Goal: Information Seeking & Learning: Learn about a topic

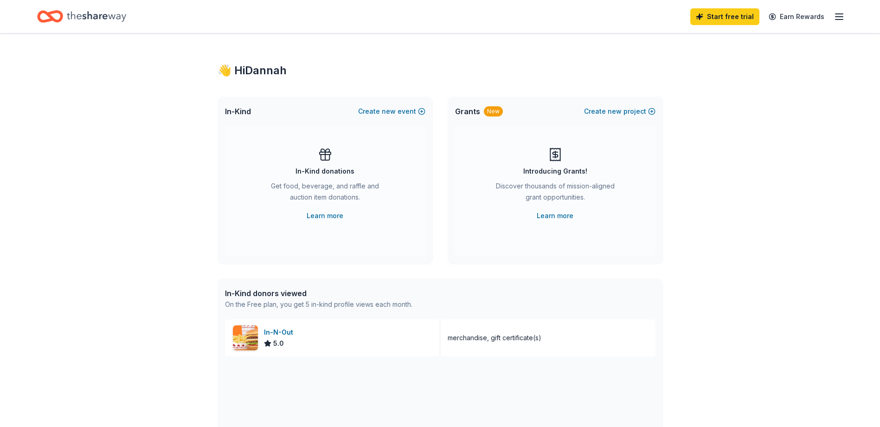
click at [333, 170] on div "In-Kind donations" at bounding box center [325, 171] width 59 height 11
click at [114, 17] on icon "Home" at bounding box center [96, 16] width 59 height 19
click at [838, 16] on icon "button" at bounding box center [839, 16] width 11 height 11
click at [388, 11] on div "Start free trial Earn Rewards" at bounding box center [440, 17] width 806 height 22
click at [348, 302] on div "On the Free plan, you get 5 in-kind profile views each month." at bounding box center [318, 304] width 187 height 11
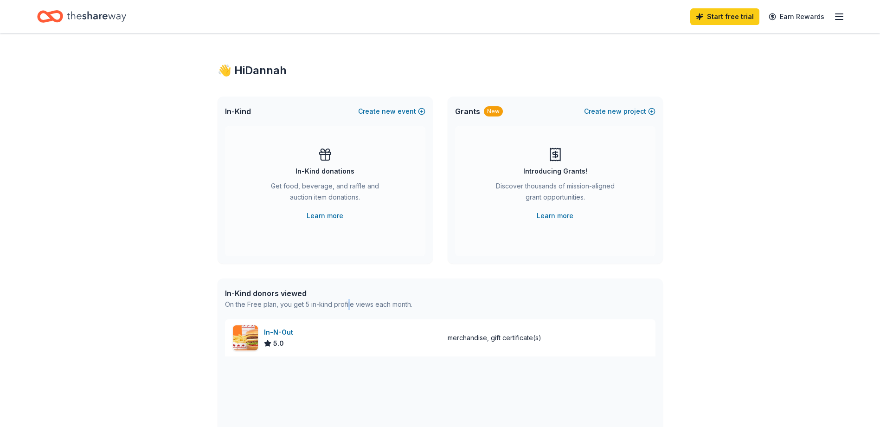
click at [349, 302] on div "On the Free plan, you get 5 in-kind profile views each month." at bounding box center [318, 304] width 187 height 11
click at [331, 305] on div "On the Free plan, you get 5 in-kind profile views each month." at bounding box center [318, 304] width 187 height 11
click at [341, 172] on div "In-Kind donations" at bounding box center [325, 171] width 59 height 11
click at [316, 227] on div "In-Kind donations Get food, beverage, and raffle and auction item donations. Le…" at bounding box center [325, 191] width 200 height 130
click at [323, 216] on link "Learn more" at bounding box center [325, 215] width 37 height 11
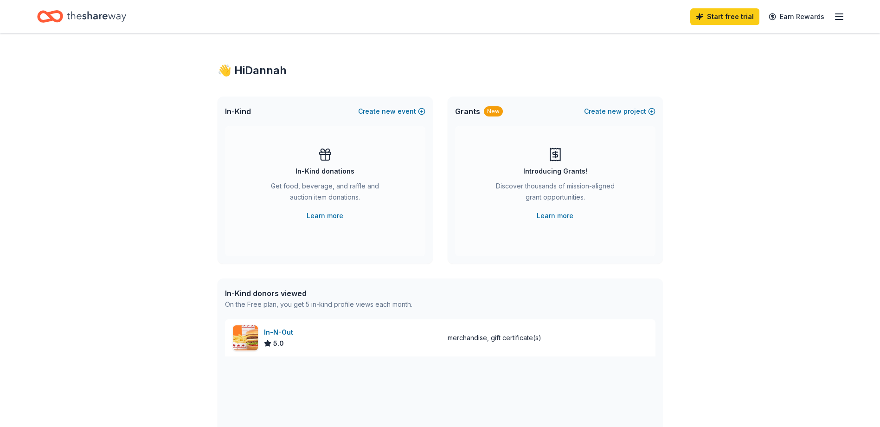
click at [567, 175] on div "Introducing Grants!" at bounding box center [555, 171] width 64 height 11
click at [257, 67] on div "👋 Hi Dannah" at bounding box center [441, 70] width 446 height 15
click at [840, 17] on icon "button" at bounding box center [839, 16] width 11 height 11
click at [271, 27] on div "Start free trial Earn Rewards" at bounding box center [440, 17] width 806 height 22
click at [98, 17] on icon "Home" at bounding box center [96, 16] width 59 height 19
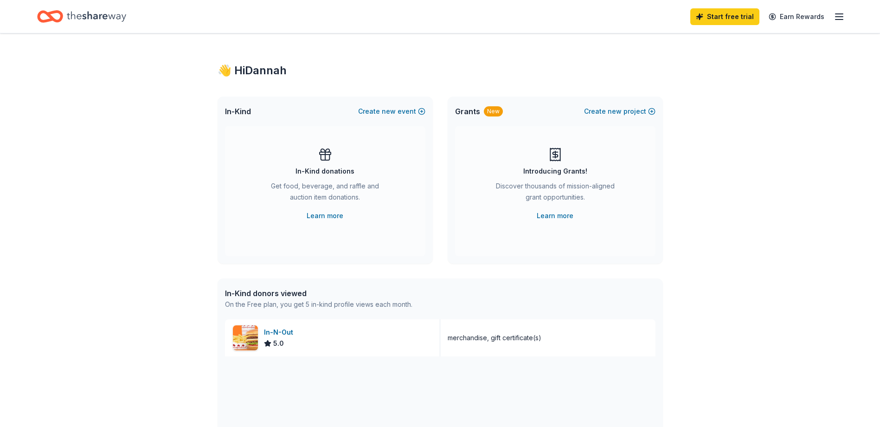
click at [97, 17] on icon "Home" at bounding box center [96, 16] width 59 height 19
click at [97, 17] on icon "Home" at bounding box center [96, 16] width 59 height 10
click at [327, 185] on div "Get food, beverage, and raffle and auction item donations." at bounding box center [325, 194] width 126 height 26
click at [330, 217] on link "Learn more" at bounding box center [325, 215] width 37 height 11
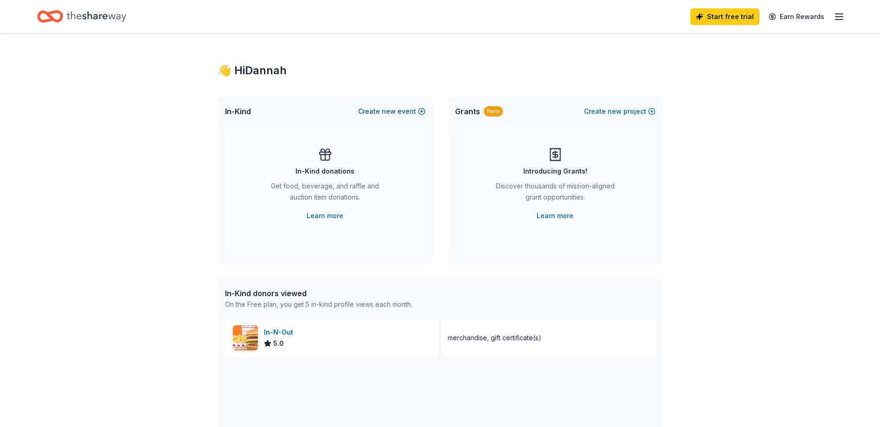
click at [393, 110] on span "new" at bounding box center [389, 111] width 14 height 11
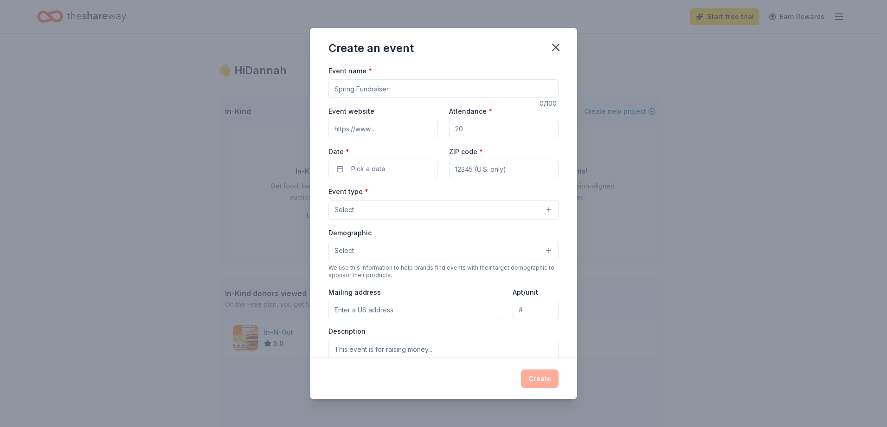
click at [386, 91] on input "Event name *" at bounding box center [444, 88] width 230 height 19
click at [397, 65] on div "Create an event" at bounding box center [443, 46] width 267 height 37
click at [408, 217] on button "Select" at bounding box center [444, 209] width 230 height 19
click at [324, 219] on div "Event name * 0 /100 Event website Attendance * Date * Pick a date ZIP code * Ev…" at bounding box center [443, 211] width 267 height 293
click at [563, 49] on button "button" at bounding box center [556, 47] width 20 height 20
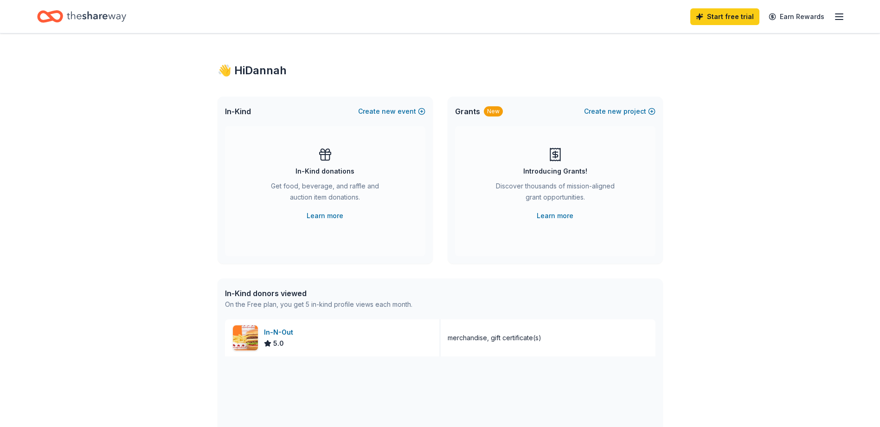
click at [287, 306] on div "On the Free plan, you get 5 in-kind profile views each month." at bounding box center [318, 304] width 187 height 11
drag, startPoint x: 287, startPoint y: 306, endPoint x: 409, endPoint y: 309, distance: 122.6
click at [409, 309] on div "On the Free plan, you get 5 in-kind profile views each month." at bounding box center [318, 304] width 187 height 11
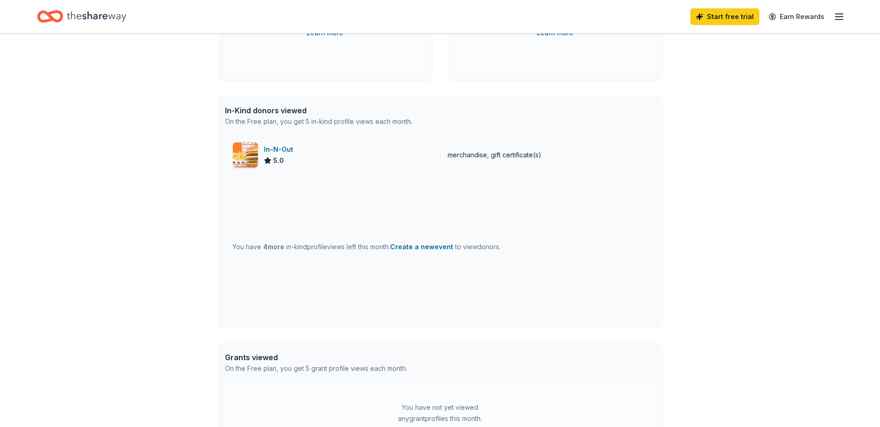
scroll to position [321, 0]
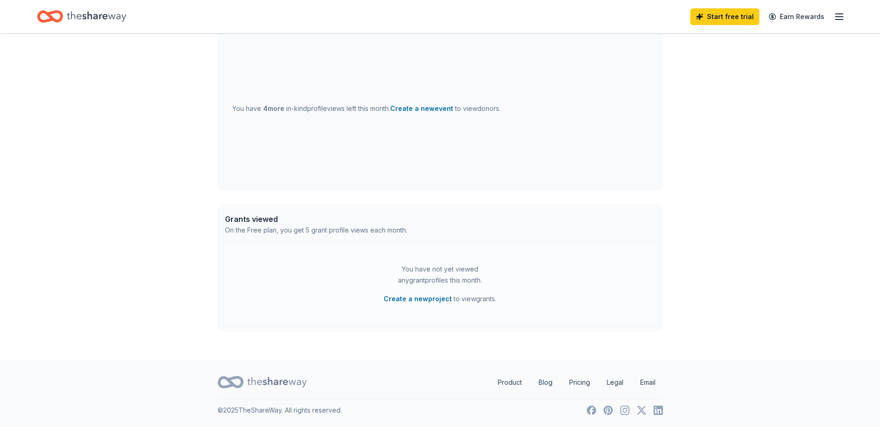
drag, startPoint x: 285, startPoint y: 374, endPoint x: 281, endPoint y: 377, distance: 5.0
click at [281, 377] on icon at bounding box center [276, 382] width 59 height 19
click at [279, 380] on icon at bounding box center [276, 382] width 59 height 19
click at [838, 17] on icon "button" at bounding box center [839, 16] width 11 height 11
click at [121, 15] on icon "Home" at bounding box center [96, 16] width 59 height 19
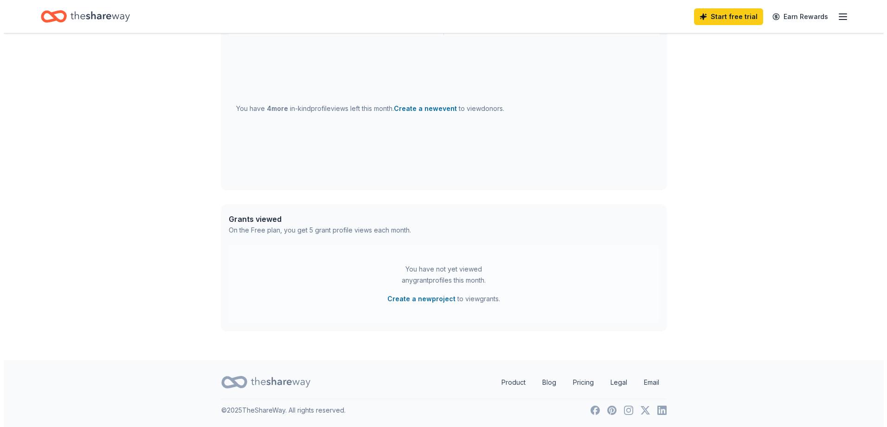
scroll to position [0, 0]
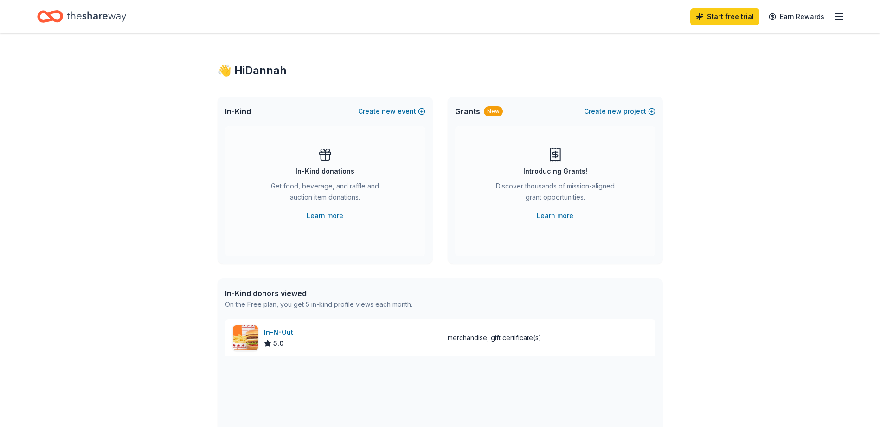
click at [121, 15] on icon "Home" at bounding box center [96, 16] width 59 height 19
click at [259, 65] on div "👋 Hi Dannah" at bounding box center [441, 70] width 446 height 15
click at [338, 216] on link "Learn more" at bounding box center [325, 215] width 37 height 11
click at [370, 110] on button "Create new event" at bounding box center [391, 111] width 67 height 11
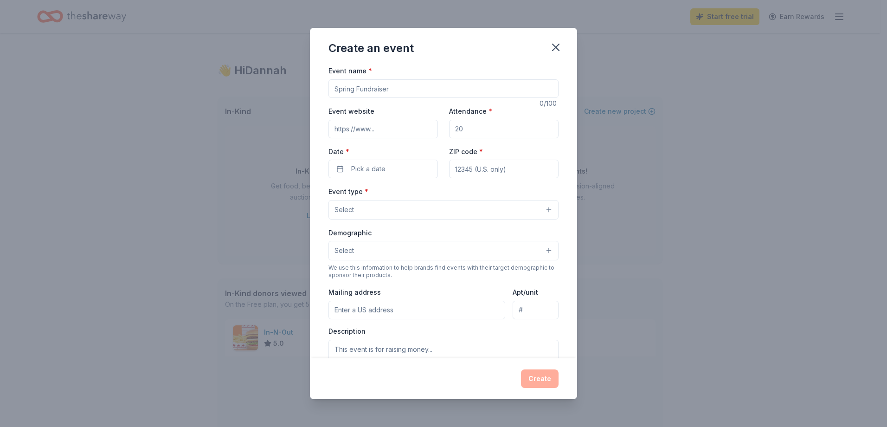
click at [376, 134] on input "Event website" at bounding box center [384, 129] width 110 height 19
click at [437, 76] on div "Event name *" at bounding box center [444, 81] width 230 height 33
click at [433, 201] on button "Select" at bounding box center [444, 209] width 230 height 19
click at [322, 279] on div "Event name * 0 /100 Event website Attendance * Date * Pick a date ZIP code * Ev…" at bounding box center [443, 211] width 267 height 293
click at [380, 259] on button "Select" at bounding box center [444, 250] width 230 height 19
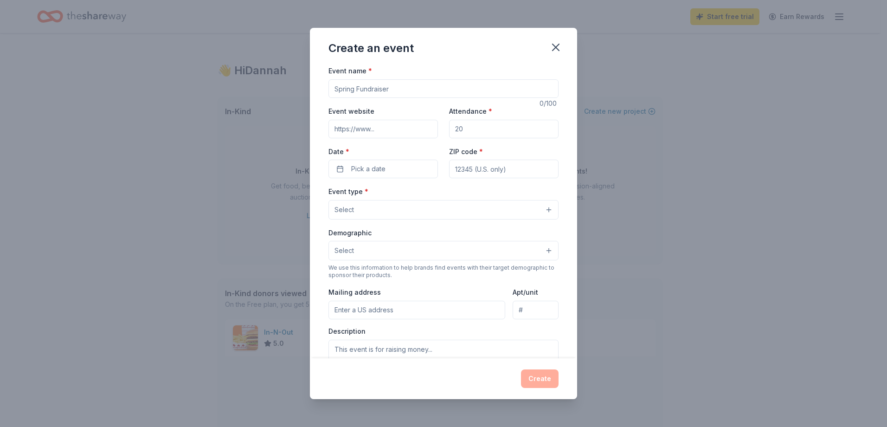
click at [380, 259] on button "Select" at bounding box center [444, 250] width 230 height 19
click at [387, 314] on input "Mailing address" at bounding box center [417, 310] width 177 height 19
click at [395, 278] on div "We use this information to help brands find events with their target demographi…" at bounding box center [444, 271] width 230 height 15
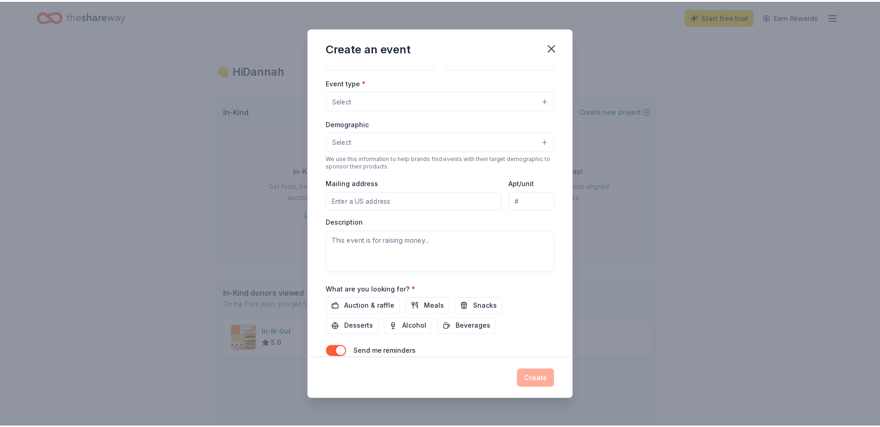
scroll to position [150, 0]
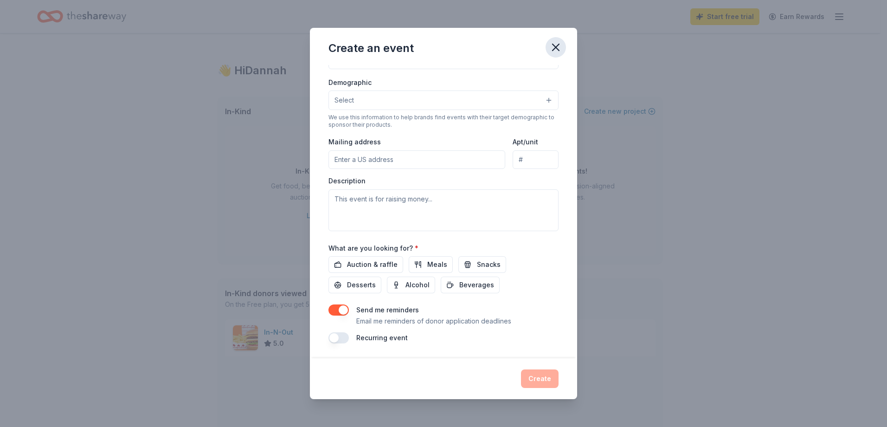
click at [559, 51] on icon "button" at bounding box center [556, 47] width 6 height 6
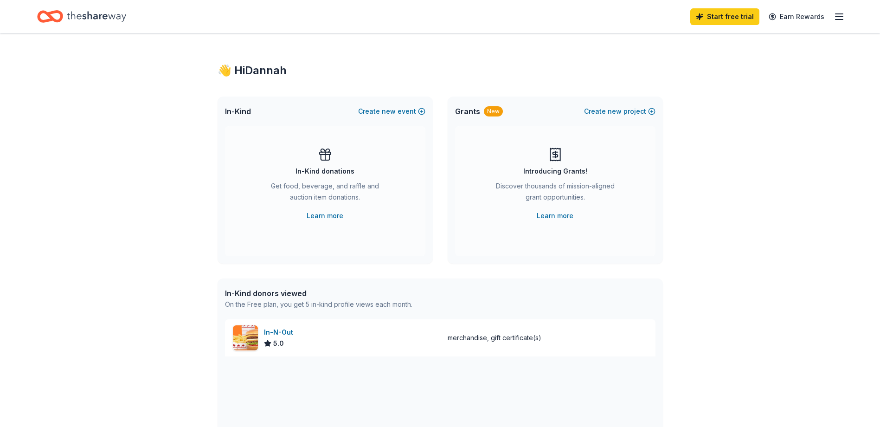
drag, startPoint x: 560, startPoint y: 119, endPoint x: 560, endPoint y: 126, distance: 7.4
click at [560, 126] on div "Grants New Create new project Introducing Grants! Discover thousands of mission…" at bounding box center [555, 180] width 215 height 167
click at [274, 65] on div "👋 Hi Dannah" at bounding box center [441, 70] width 446 height 15
click at [834, 17] on icon "button" at bounding box center [839, 16] width 11 height 11
click at [70, 15] on icon "Home" at bounding box center [96, 16] width 59 height 10
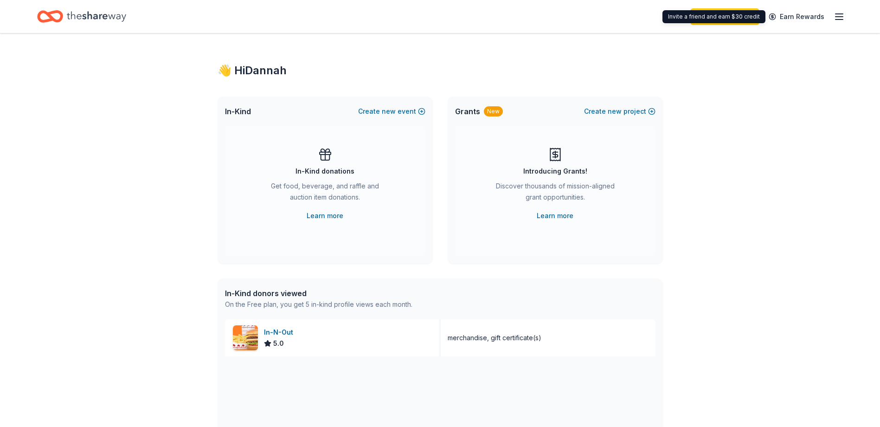
click at [852, 14] on div "Start free trial Earn Rewards" at bounding box center [440, 16] width 880 height 33
click at [845, 18] on div "Start free trial Earn Rewards" at bounding box center [440, 16] width 880 height 33
click at [841, 18] on icon "button" at bounding box center [839, 16] width 11 height 11
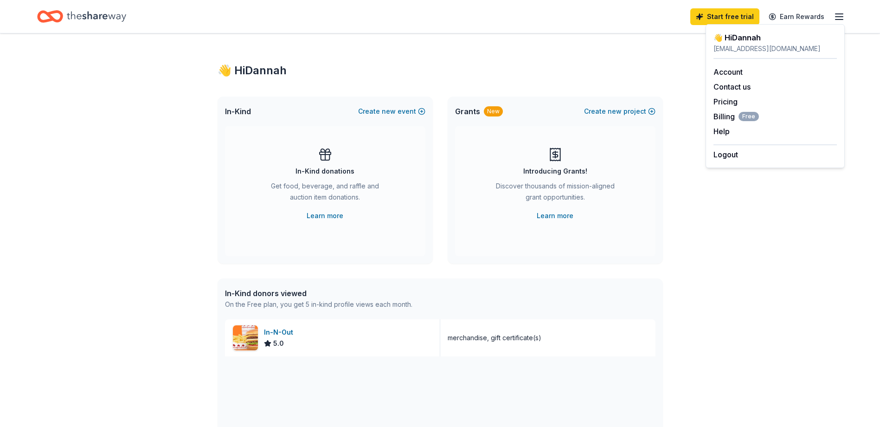
click at [748, 40] on div "👋 Hi Dannah" at bounding box center [775, 37] width 123 height 11
click at [700, 30] on div "Start free trial Earn Rewards" at bounding box center [440, 16] width 880 height 33
click at [836, 20] on icon "button" at bounding box center [839, 16] width 11 height 11
click at [725, 69] on link "Account" at bounding box center [728, 71] width 29 height 9
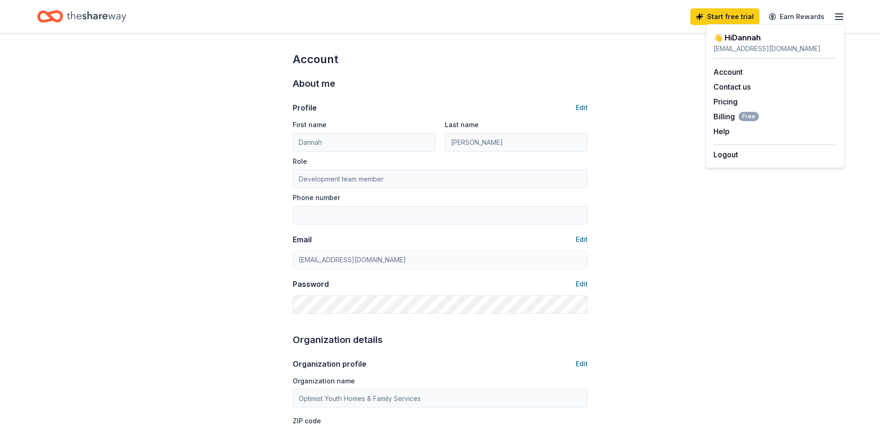
click at [734, 43] on div "👋 Hi Dannah" at bounding box center [775, 37] width 123 height 11
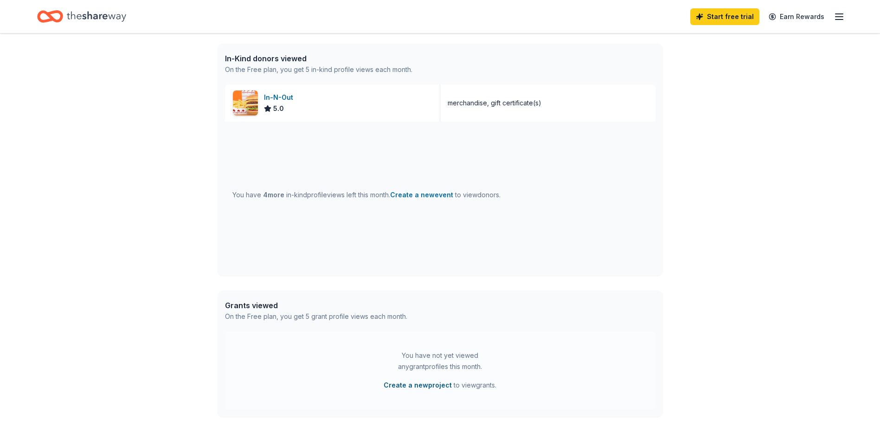
scroll to position [89, 0]
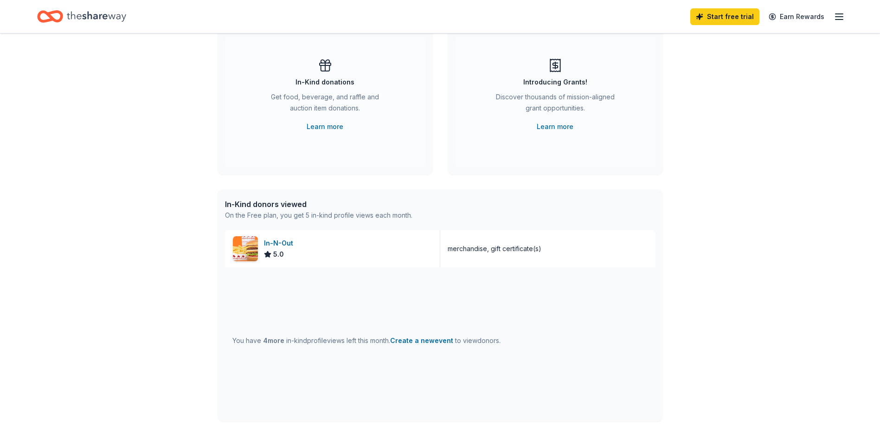
click at [276, 342] on span "4 more" at bounding box center [273, 340] width 21 height 8
click at [276, 343] on span "4 more" at bounding box center [273, 340] width 21 height 8
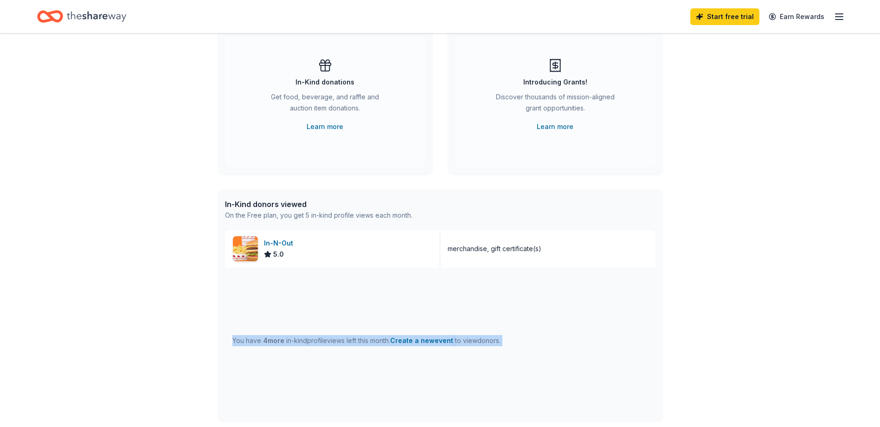
click at [276, 343] on span "4 more" at bounding box center [273, 340] width 21 height 8
drag, startPoint x: 276, startPoint y: 343, endPoint x: 323, endPoint y: 345, distance: 46.9
click at [323, 345] on div "You have 4 more in-kind profile views left this month. Create a new event to vi…" at bounding box center [367, 340] width 268 height 11
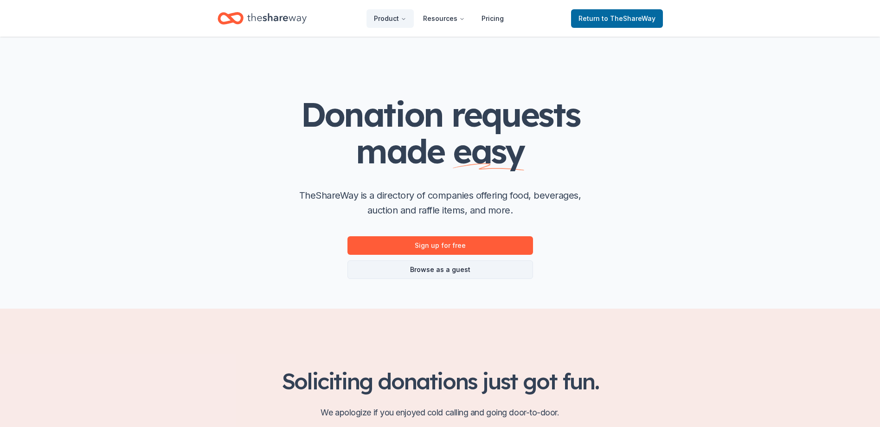
click at [440, 269] on link "Browse as a guest" at bounding box center [441, 269] width 186 height 19
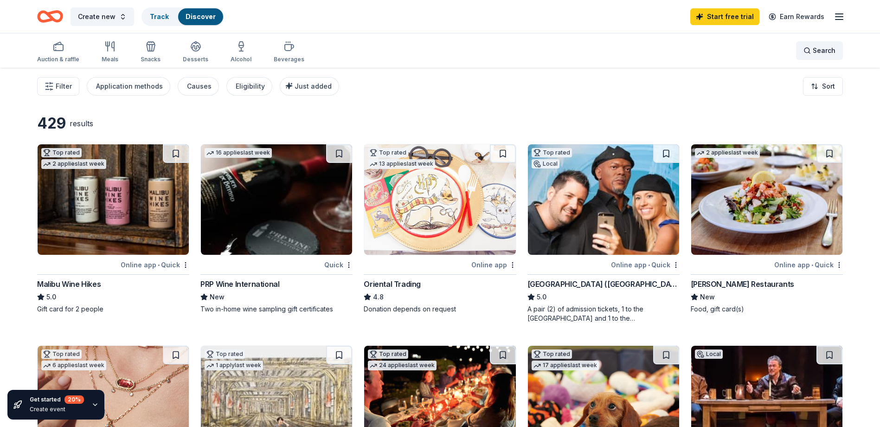
click at [821, 52] on span "Search" at bounding box center [824, 50] width 23 height 11
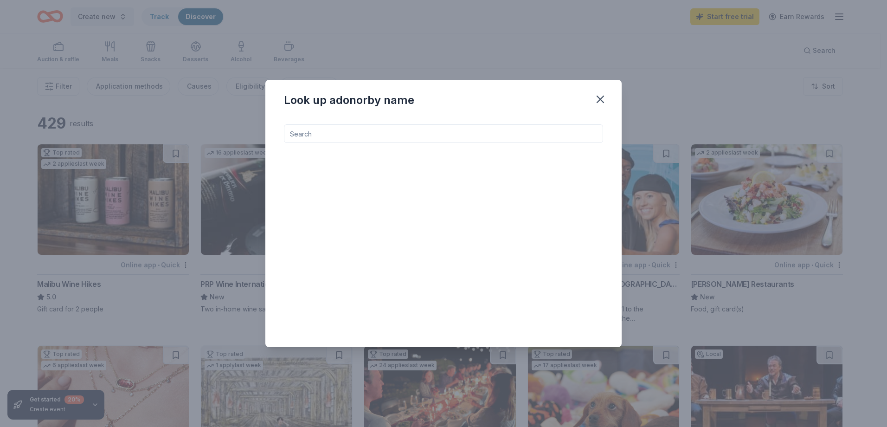
click at [445, 138] on input at bounding box center [443, 133] width 319 height 19
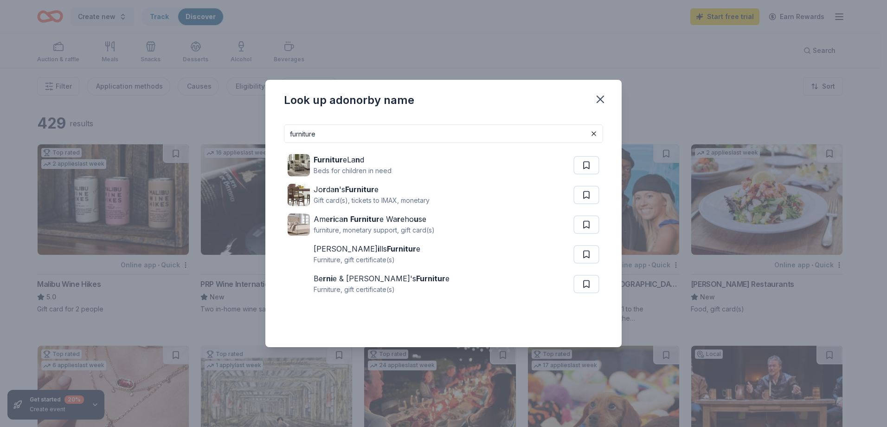
type input "furniture"
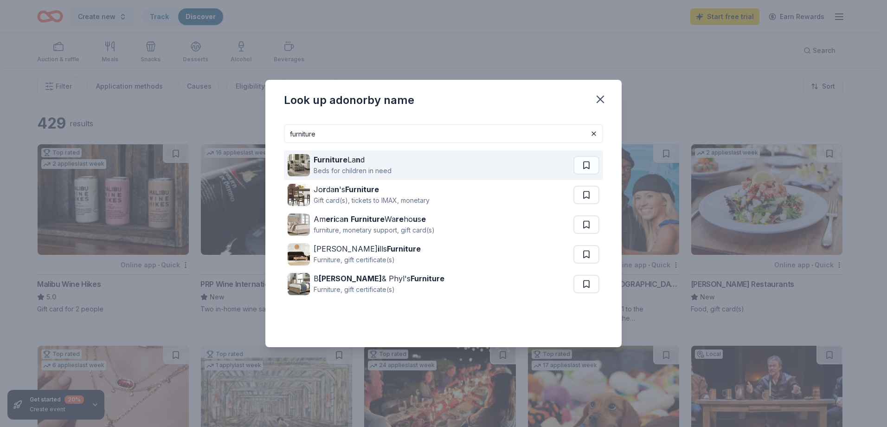
click at [343, 162] on strong "Furniture" at bounding box center [331, 159] width 34 height 9
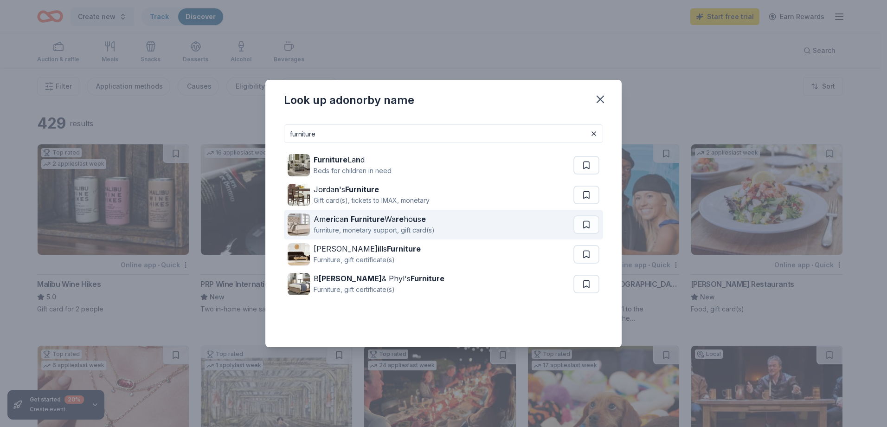
click at [394, 220] on div "Am eri ca n Furniture Wa re ho u s e" at bounding box center [374, 218] width 121 height 11
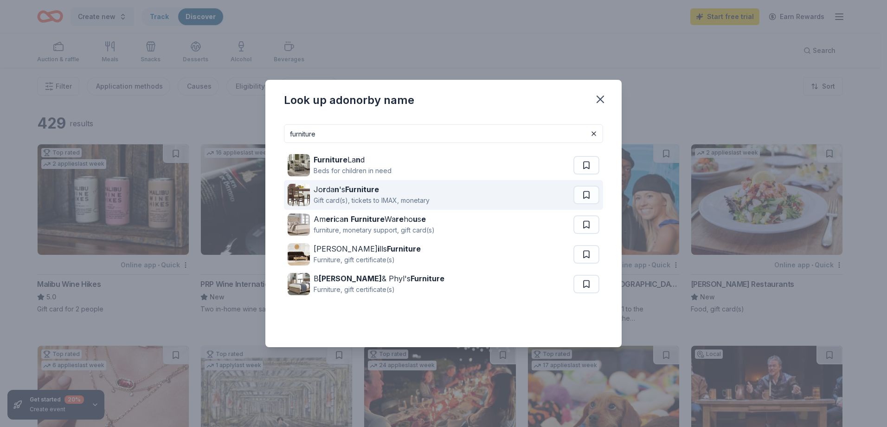
click at [347, 189] on strong "Furniture" at bounding box center [362, 189] width 34 height 9
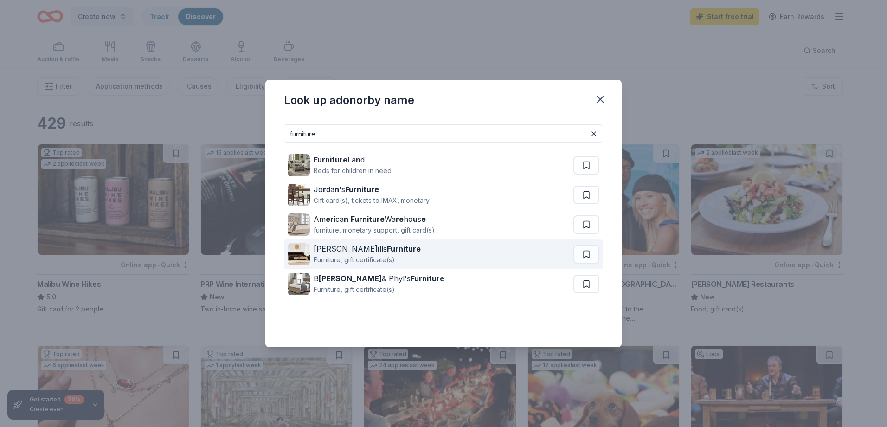
click at [354, 257] on div "Furniture, gift certificate(s)" at bounding box center [367, 259] width 107 height 11
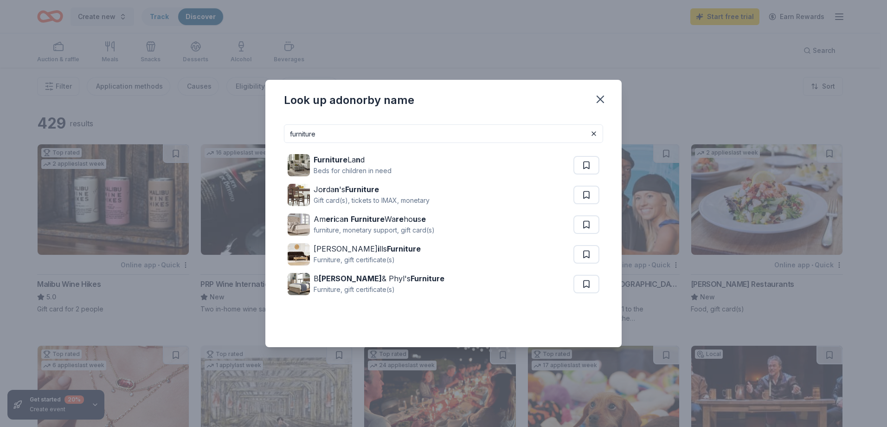
click at [387, 138] on input "furniture" at bounding box center [443, 133] width 319 height 19
drag, startPoint x: 387, startPoint y: 134, endPoint x: 381, endPoint y: 137, distance: 6.6
click at [381, 137] on input "furniture" at bounding box center [443, 133] width 319 height 19
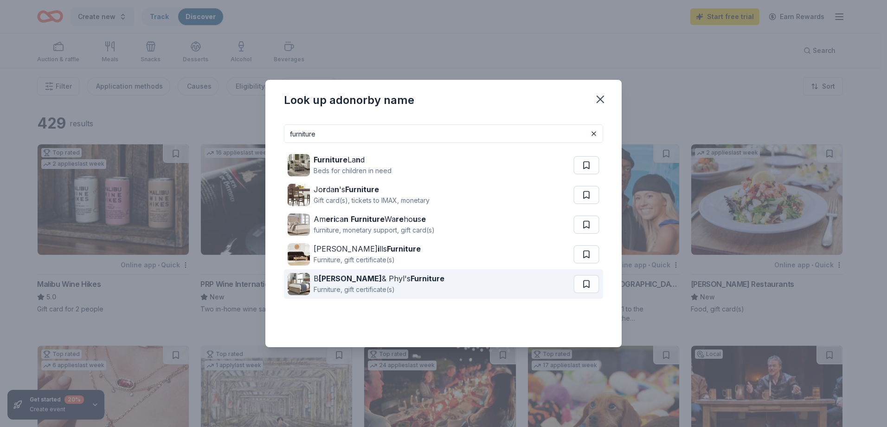
click at [317, 286] on div "Furniture, gift certificate(s)" at bounding box center [379, 289] width 131 height 11
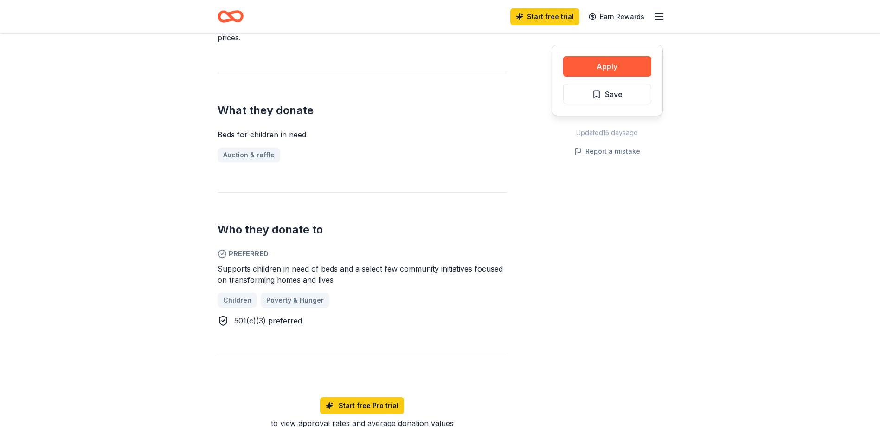
scroll to position [325, 0]
click at [331, 267] on span "Supports children in need of beds and a select few community initiatives focuse…" at bounding box center [360, 274] width 285 height 20
click at [316, 273] on div "Supports children in need of beds and a select few community initiatives focuse…" at bounding box center [363, 274] width 290 height 22
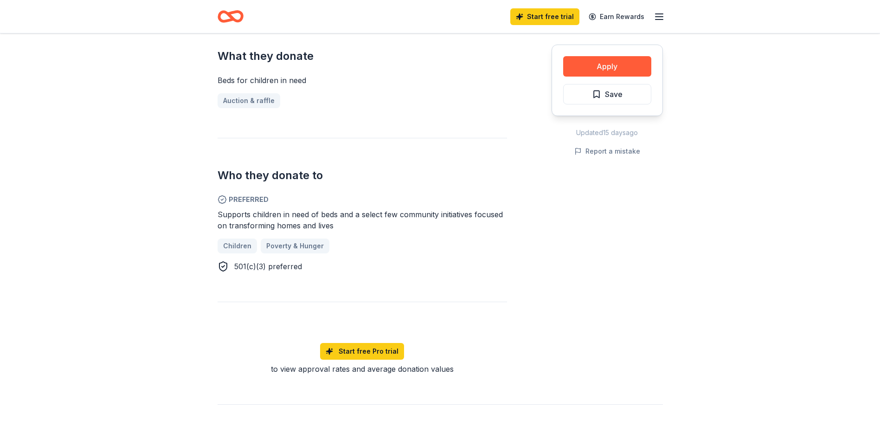
scroll to position [511, 0]
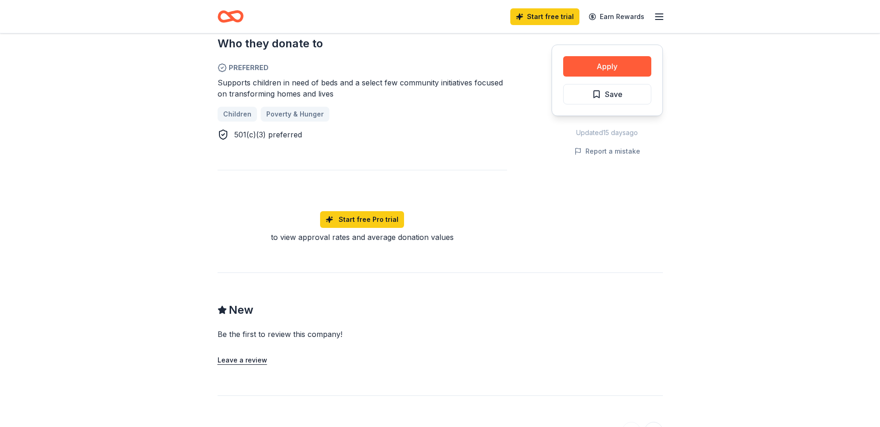
click at [363, 237] on div "to view approval rates and average donation values" at bounding box center [363, 237] width 290 height 11
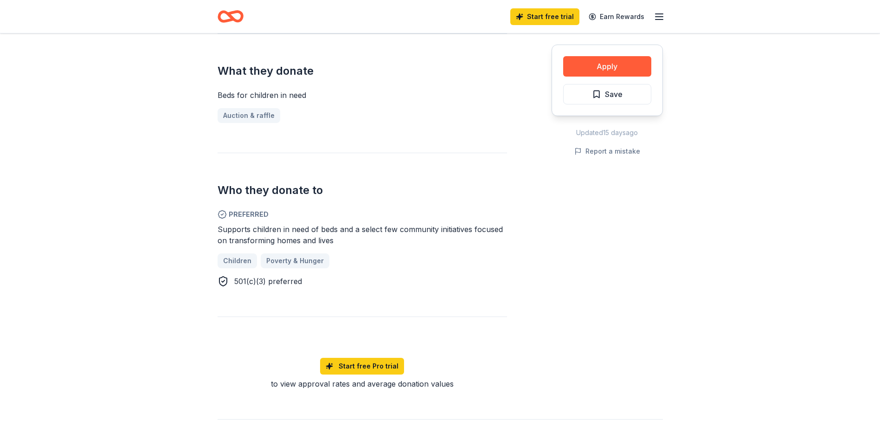
scroll to position [186, 0]
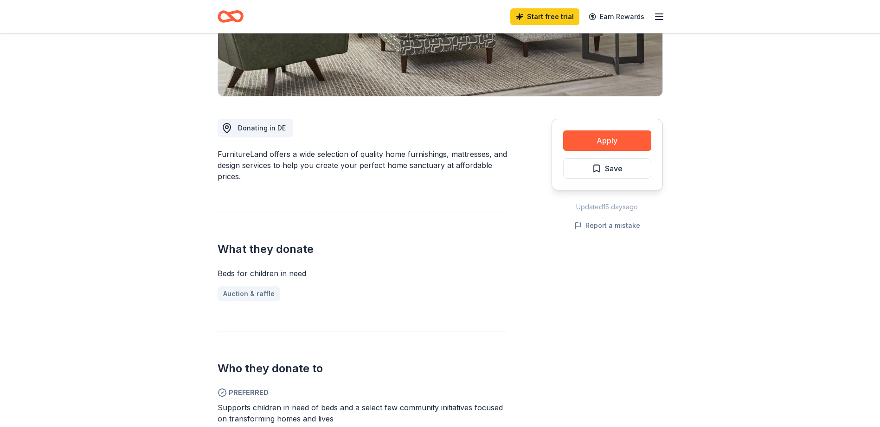
click at [344, 160] on div "FurnitureLand offers a wide selection of quality home furnishings, mattresses, …" at bounding box center [363, 165] width 290 height 33
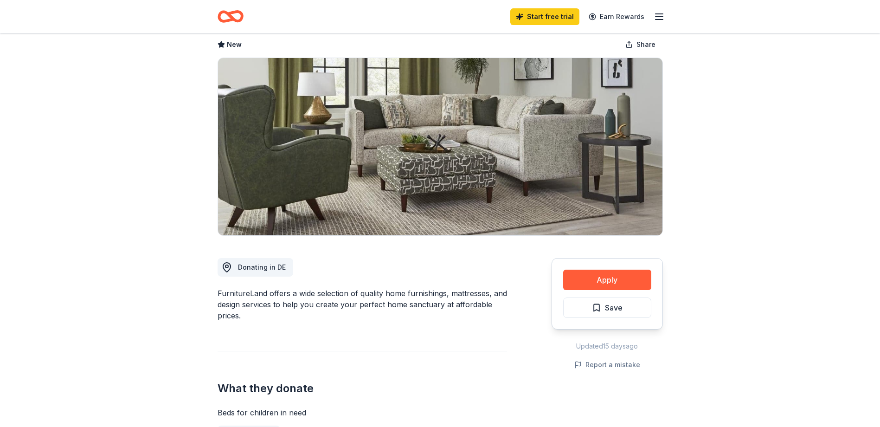
scroll to position [0, 0]
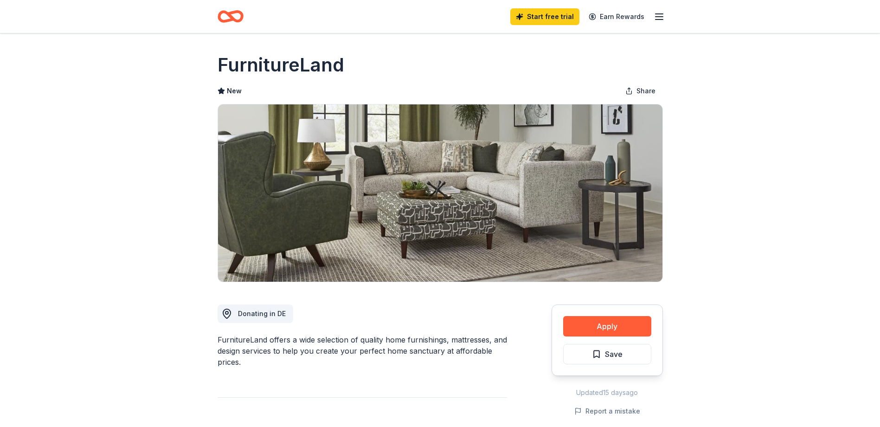
click at [285, 64] on h1 "FurnitureLand" at bounding box center [281, 65] width 127 height 26
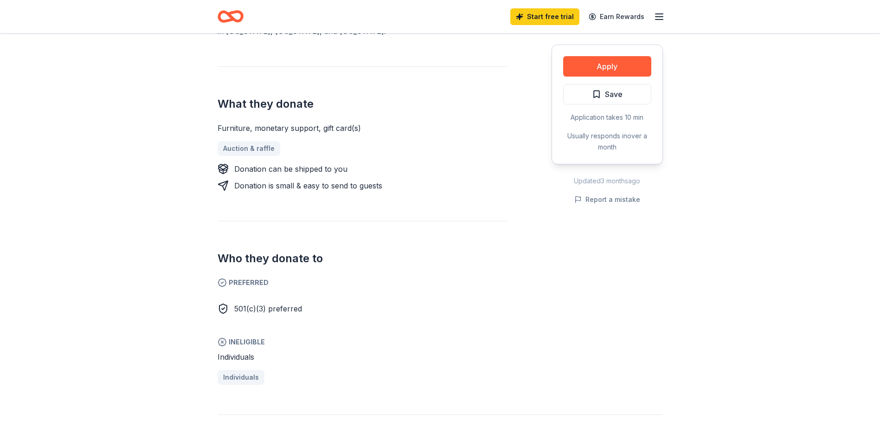
scroll to position [325, 0]
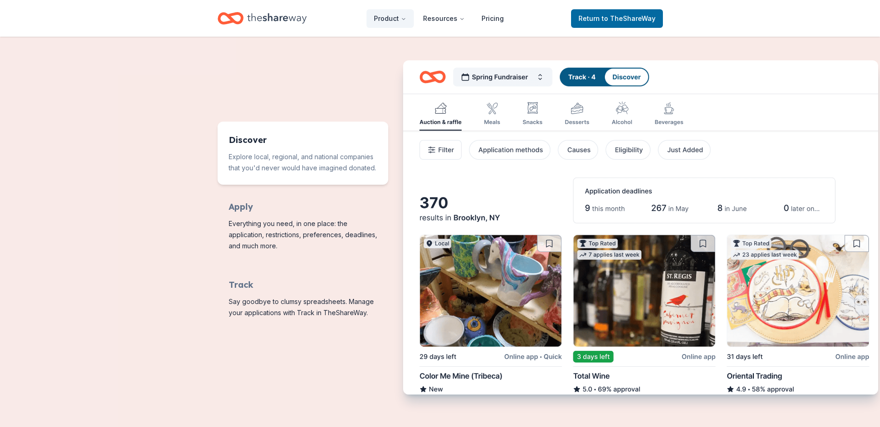
scroll to position [418, 0]
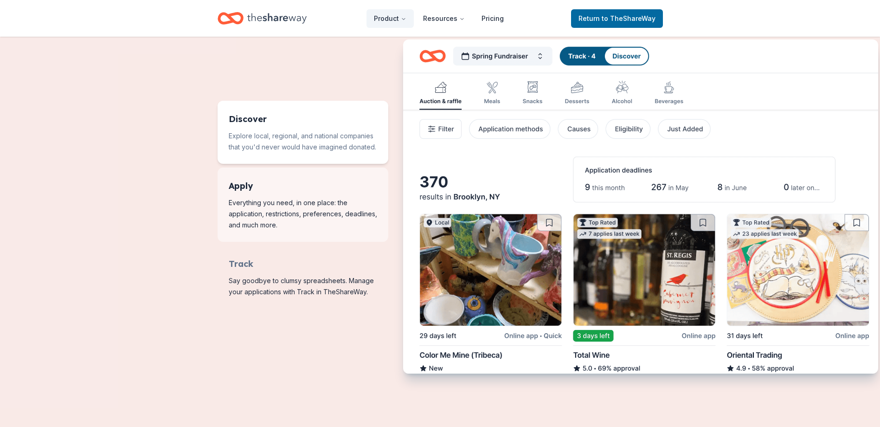
click at [265, 201] on span "Features for running your books" at bounding box center [303, 205] width 171 height 74
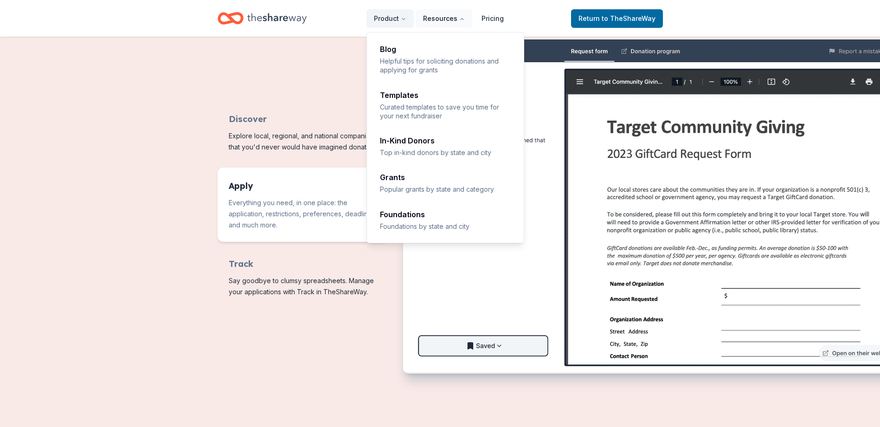
click at [446, 19] on button "Resources" at bounding box center [444, 18] width 57 height 19
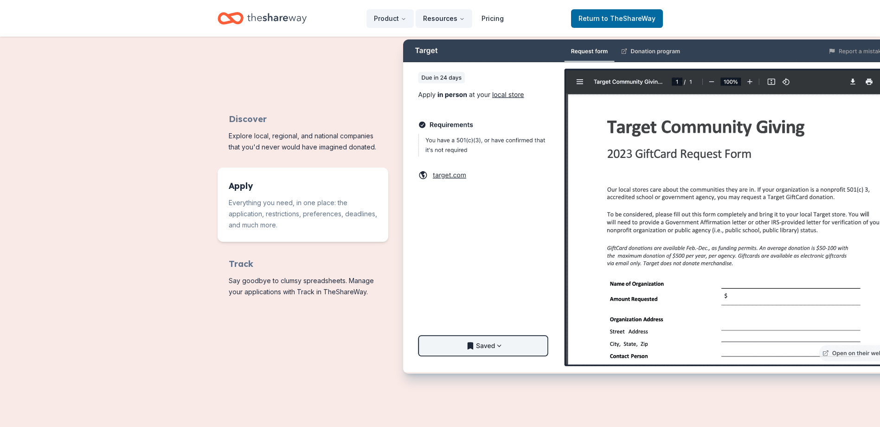
click at [445, 19] on button "Resources" at bounding box center [444, 18] width 57 height 19
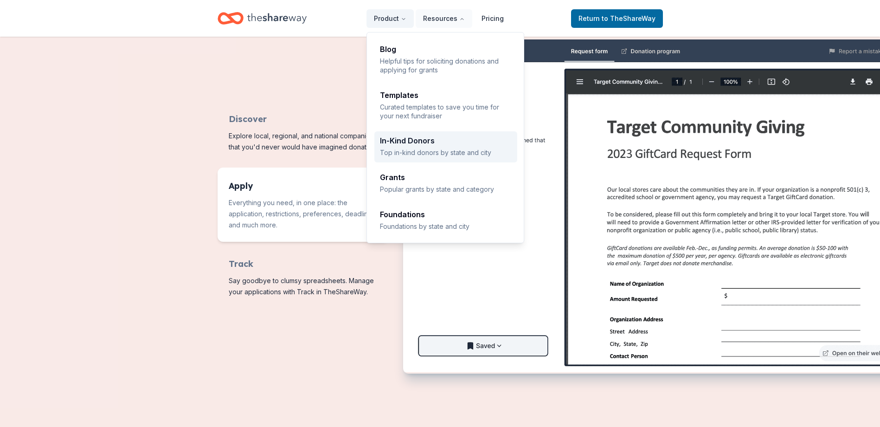
click at [421, 151] on p "Top in-kind donors by state and city" at bounding box center [446, 152] width 132 height 9
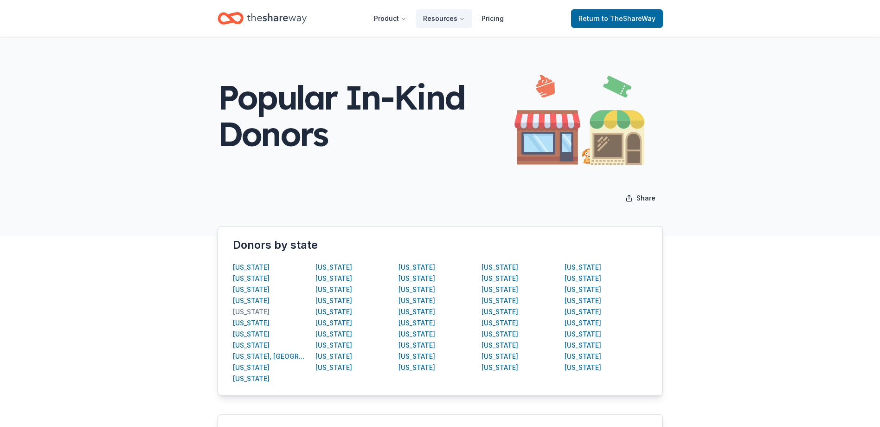
click at [251, 310] on div "[US_STATE]" at bounding box center [251, 311] width 37 height 11
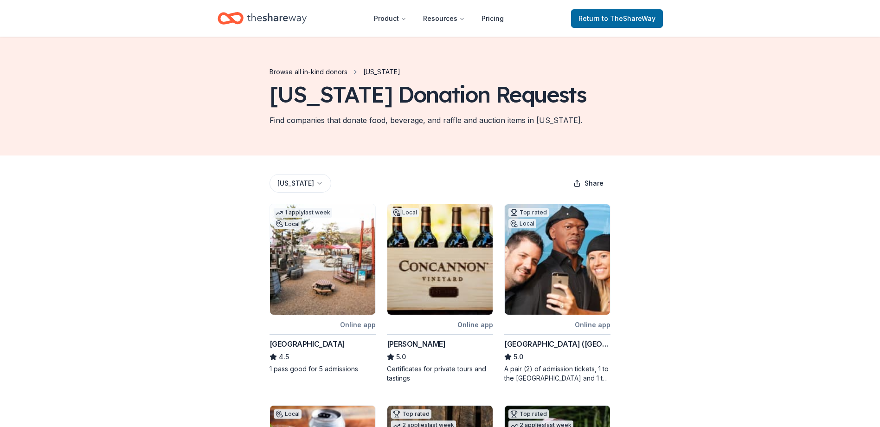
click at [330, 73] on link "Browse all in-kind donors" at bounding box center [309, 71] width 78 height 11
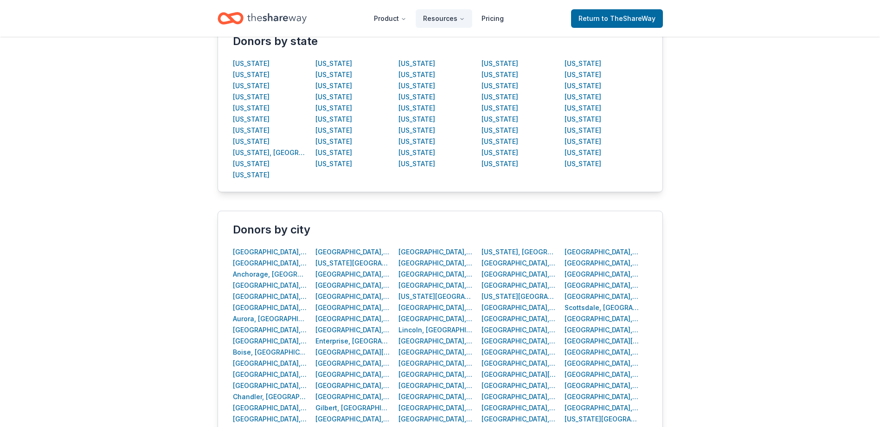
scroll to position [325, 0]
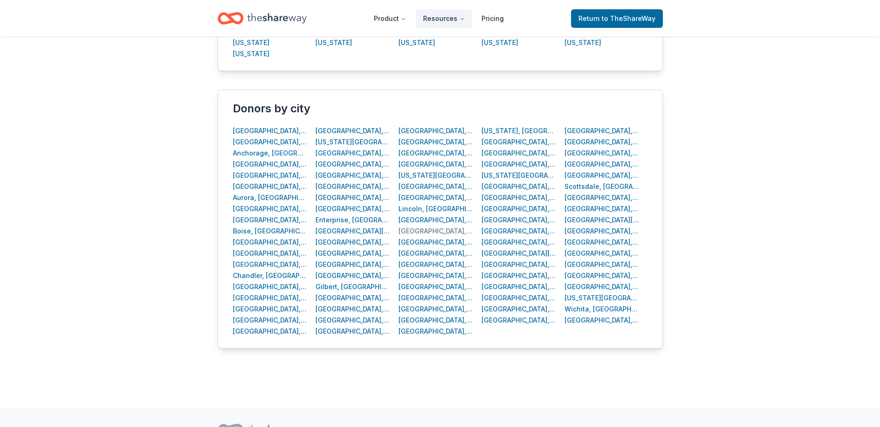
click at [422, 233] on div "[GEOGRAPHIC_DATA], [GEOGRAPHIC_DATA]" at bounding box center [436, 231] width 75 height 11
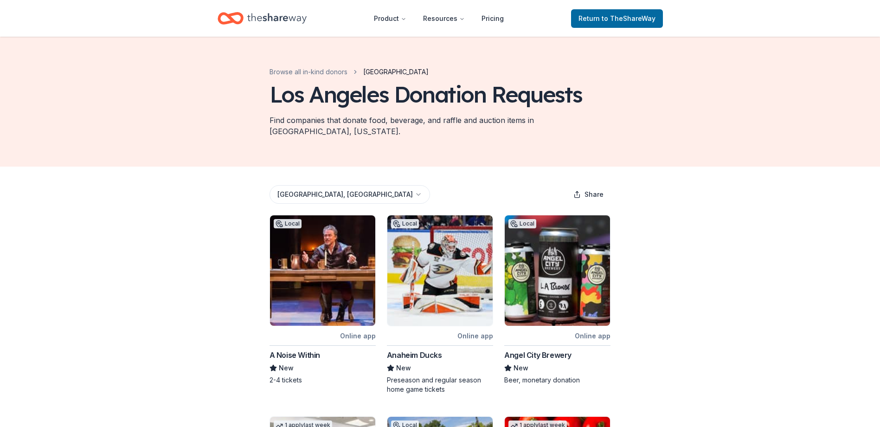
click at [330, 194] on html "Product Resources Pricing Return to TheShareWay Browse all in-kind donors [GEOG…" at bounding box center [440, 213] width 880 height 427
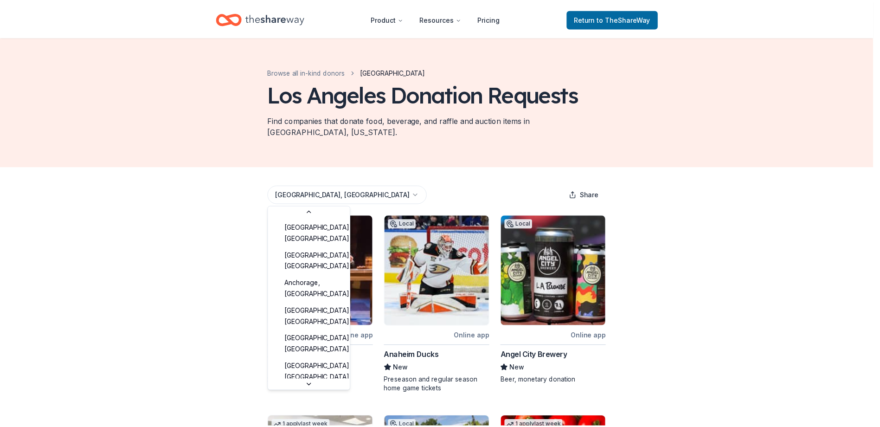
scroll to position [653, 0]
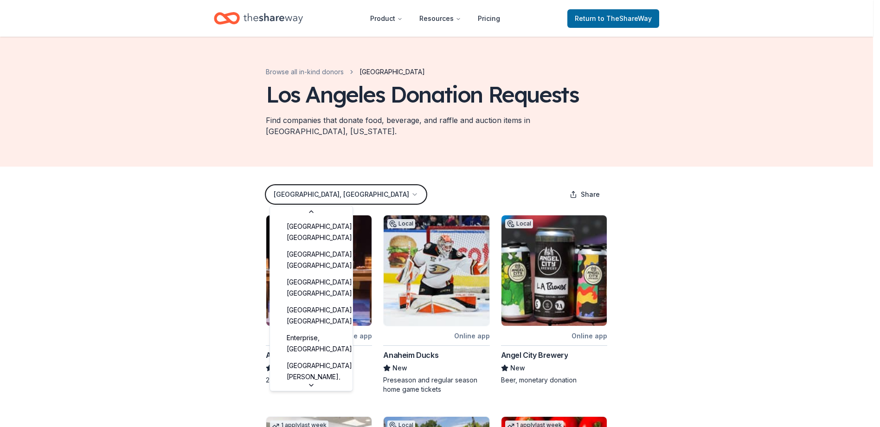
click at [332, 187] on html "Product Resources Pricing Return to TheShareWay Browse all in-kind donors Los A…" at bounding box center [440, 213] width 880 height 427
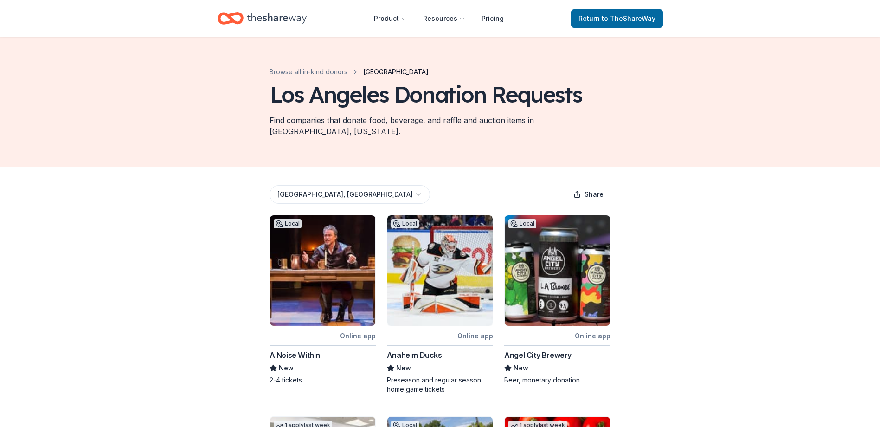
click at [502, 157] on div "Browse all in-kind donors Los Angeles Los Angeles Donation Requests Find compan…" at bounding box center [440, 102] width 371 height 130
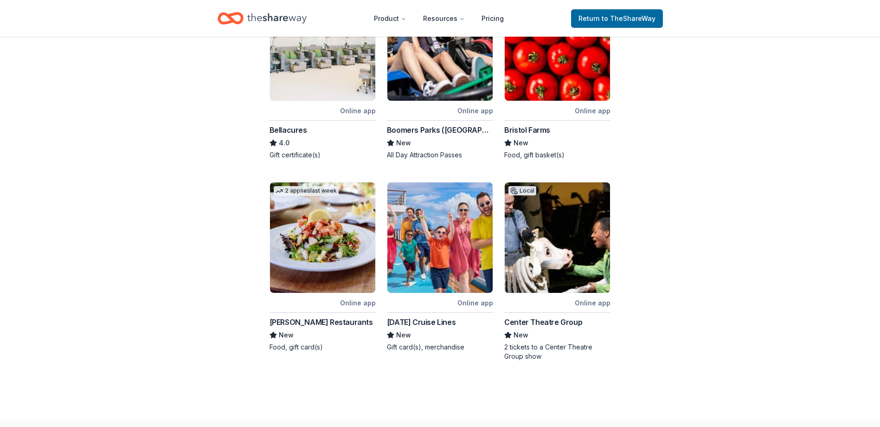
scroll to position [487, 0]
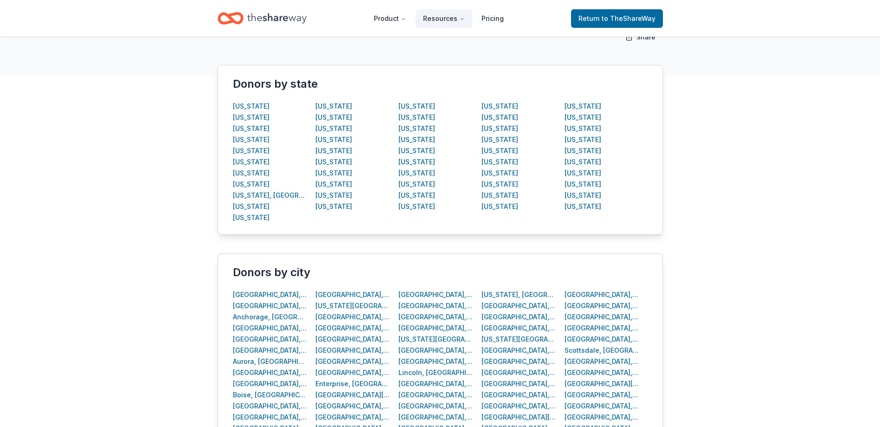
scroll to position [46, 0]
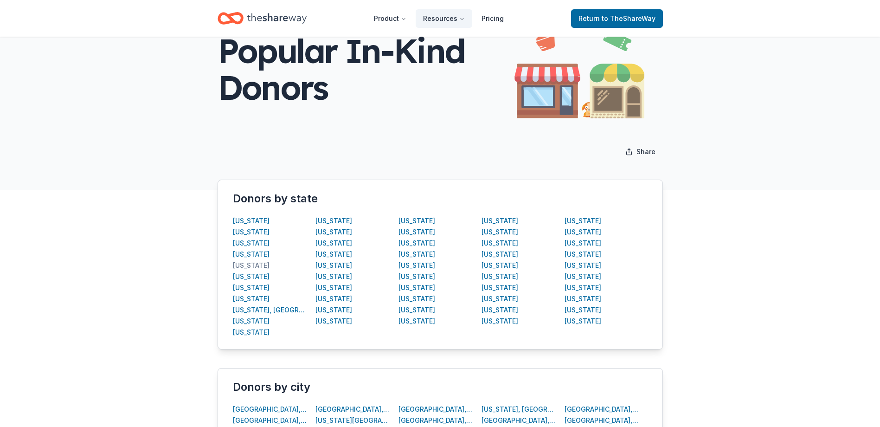
click at [245, 266] on div "[US_STATE]" at bounding box center [251, 265] width 37 height 11
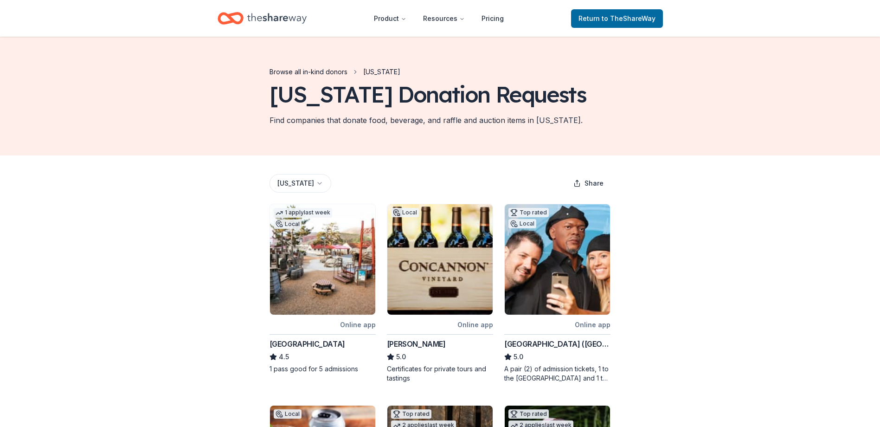
click at [307, 70] on link "Browse all in-kind donors" at bounding box center [309, 71] width 78 height 11
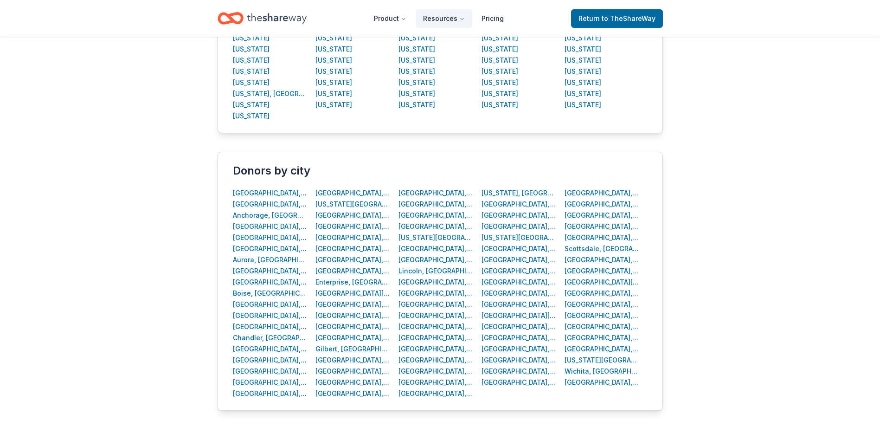
scroll to position [141, 0]
